Goal: Find specific page/section: Find specific page/section

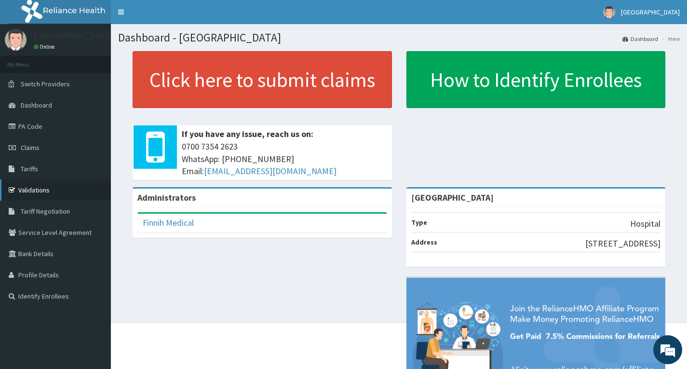
click at [36, 185] on link "Validations" at bounding box center [55, 189] width 111 height 21
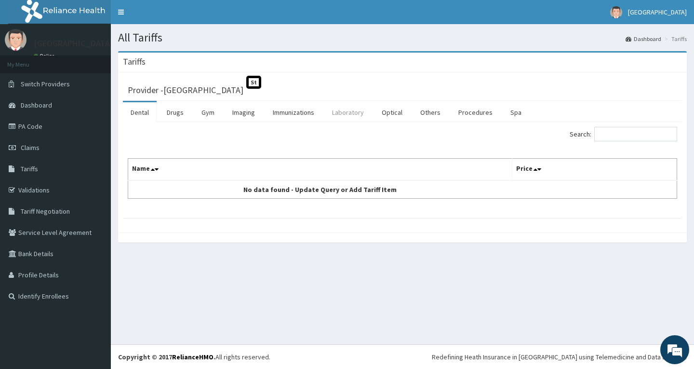
click at [339, 110] on link "Laboratory" at bounding box center [347, 112] width 47 height 20
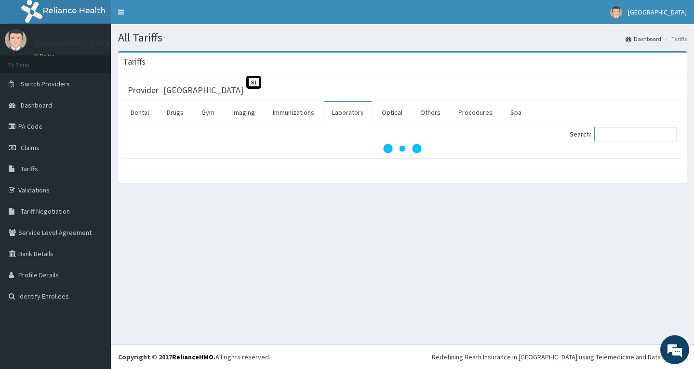
click at [640, 134] on input "Search:" at bounding box center [635, 134] width 83 height 14
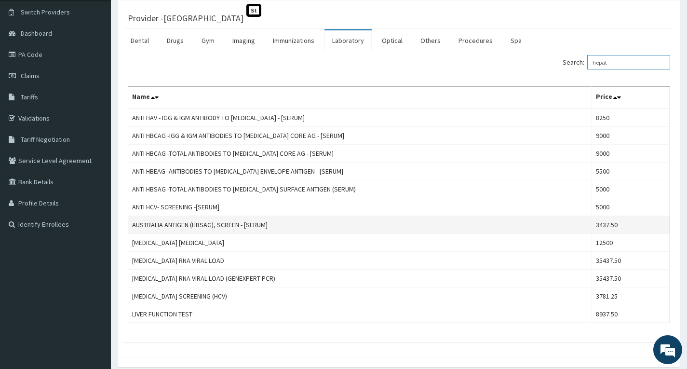
scroll to position [96, 0]
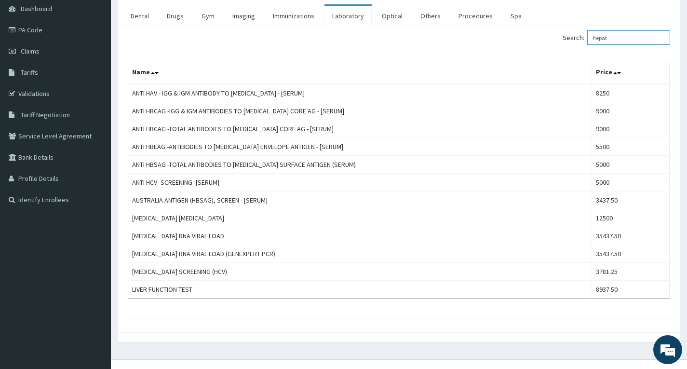
type input "hepat"
click at [35, 98] on link "Validations" at bounding box center [55, 93] width 111 height 21
